Goal: Task Accomplishment & Management: Use online tool/utility

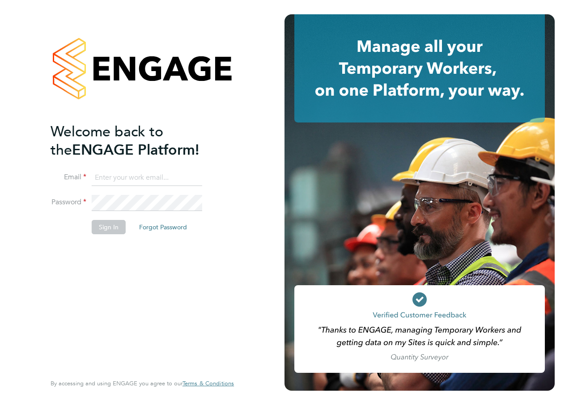
click at [118, 178] on input at bounding box center [147, 178] width 110 height 16
type input "katie.macpherson@hays.com"
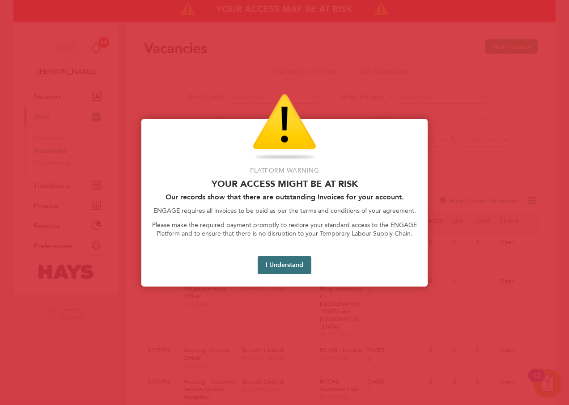
click at [289, 262] on button "I Understand" at bounding box center [284, 265] width 54 height 18
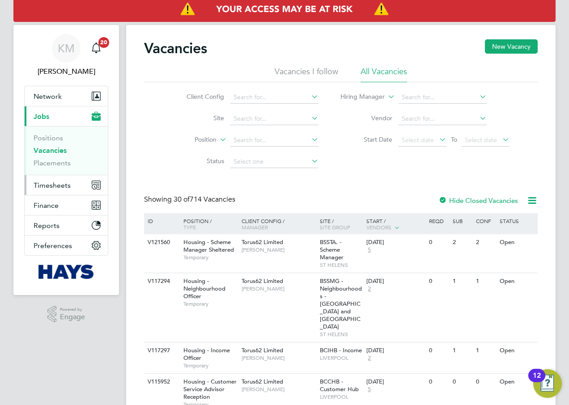
click at [48, 185] on span "Timesheets" at bounding box center [52, 185] width 37 height 8
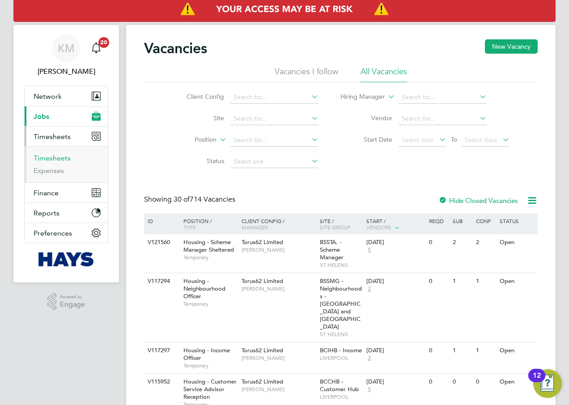
click at [51, 157] on link "Timesheets" at bounding box center [52, 158] width 37 height 8
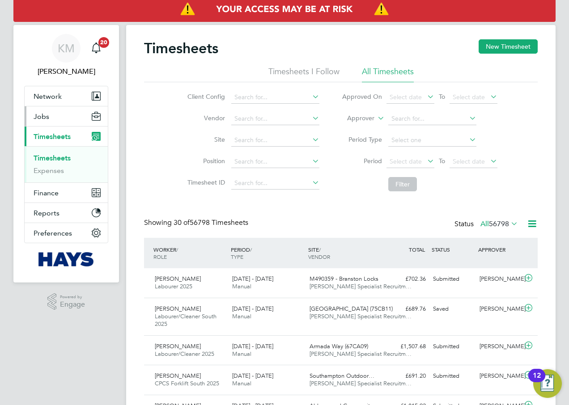
click at [40, 115] on span "Jobs" at bounding box center [42, 116] width 16 height 8
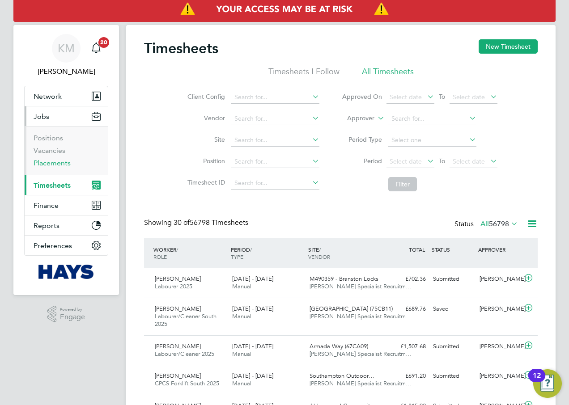
click at [52, 161] on link "Placements" at bounding box center [52, 163] width 37 height 8
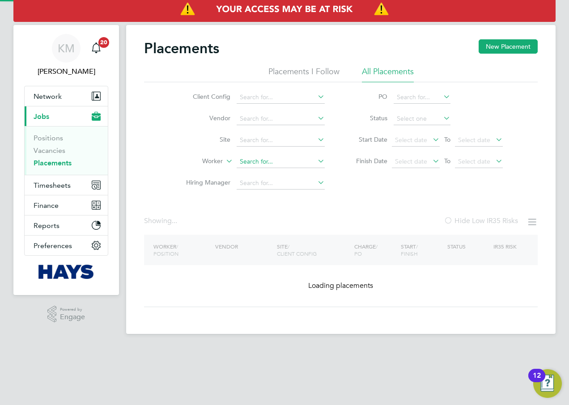
click at [254, 162] on input at bounding box center [280, 162] width 88 height 13
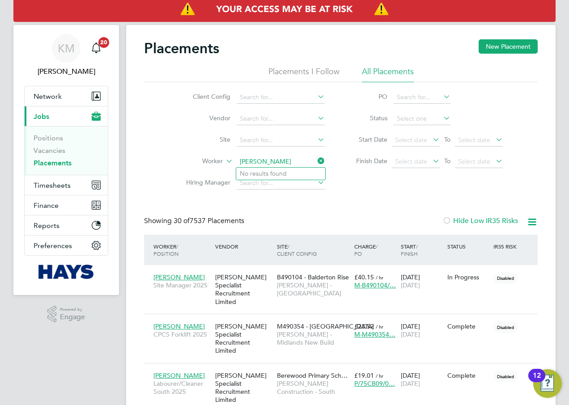
type input "[PERSON_NAME]"
click at [257, 162] on input at bounding box center [280, 162] width 88 height 13
click at [299, 176] on li "[PERSON_NAME] [PERSON_NAME] [PERSON_NAME]" at bounding box center [298, 174] width 125 height 12
type input "[PERSON_NAME] [PERSON_NAME]"
